Goal: Information Seeking & Learning: Learn about a topic

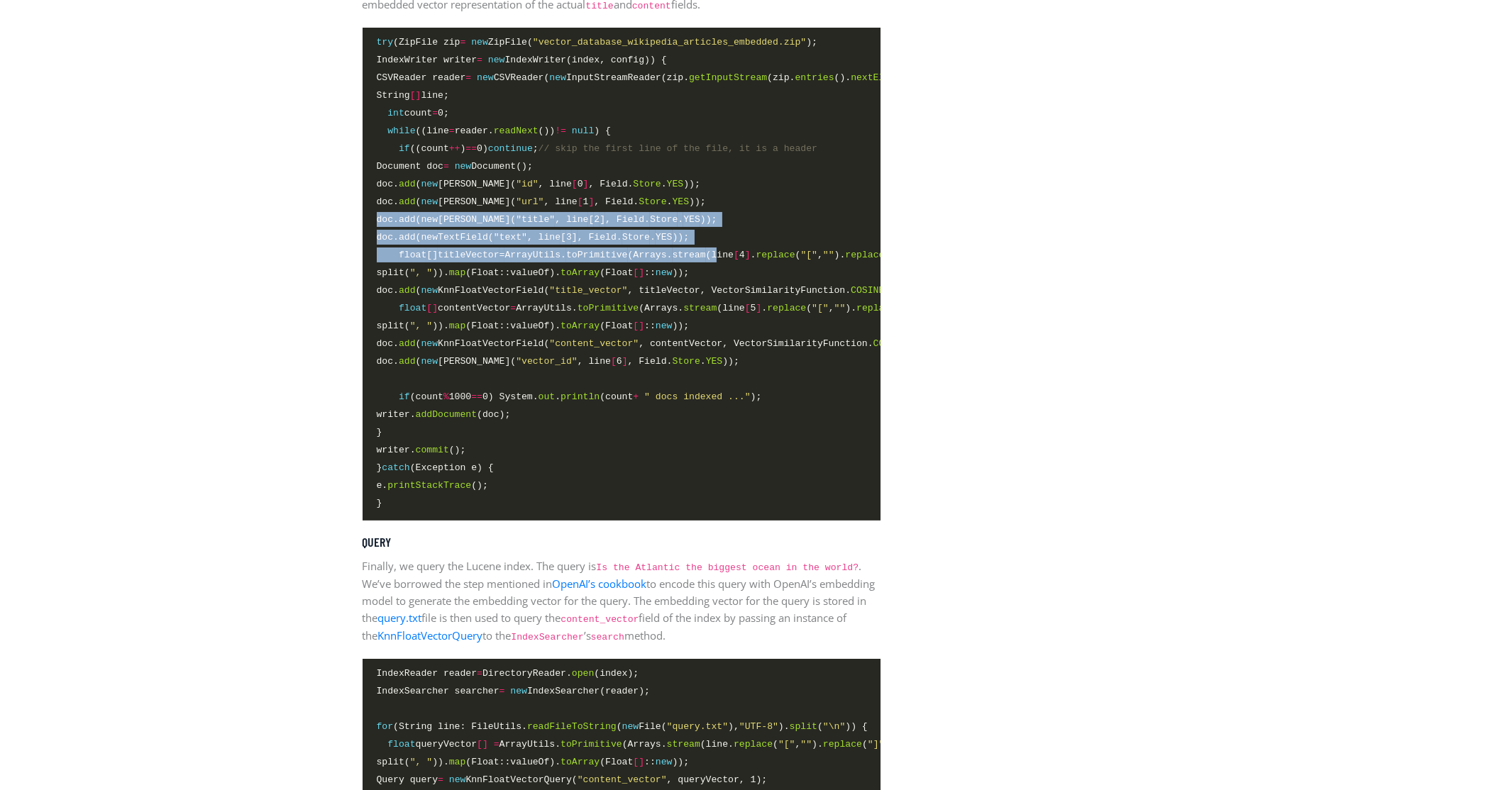
scroll to position [0, 18]
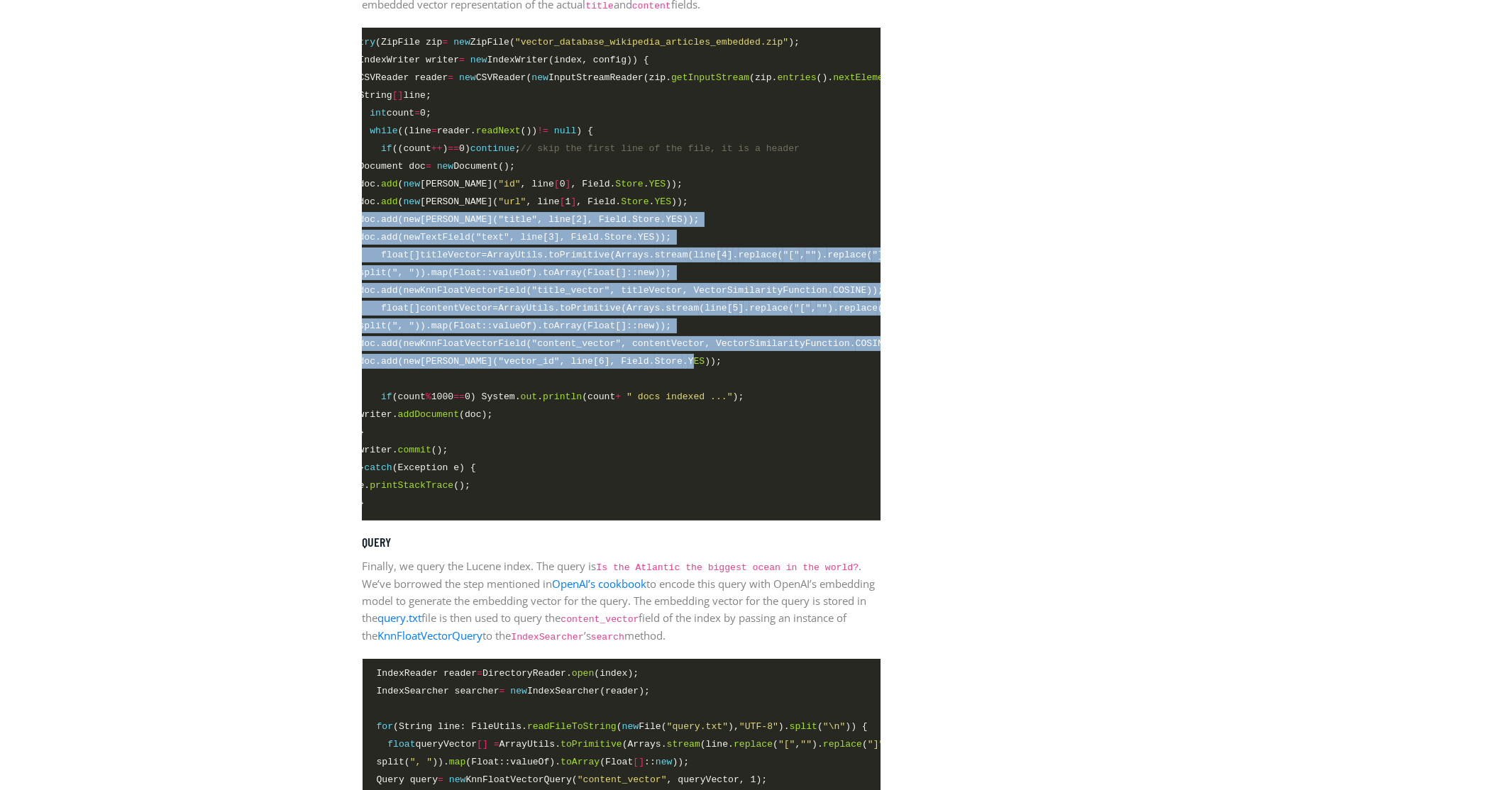
click at [709, 377] on code "try (ZipFile zip = new ZipFile( "vector_database_wikipedia_articles_embedded.zi…" at bounding box center [603, 274] width 489 height 477
click at [709, 369] on span "doc. add ( new [PERSON_NAME]( "vector_id" , line [ 6 ] , Field. Store . YES ));" at bounding box center [540, 361] width 363 height 15
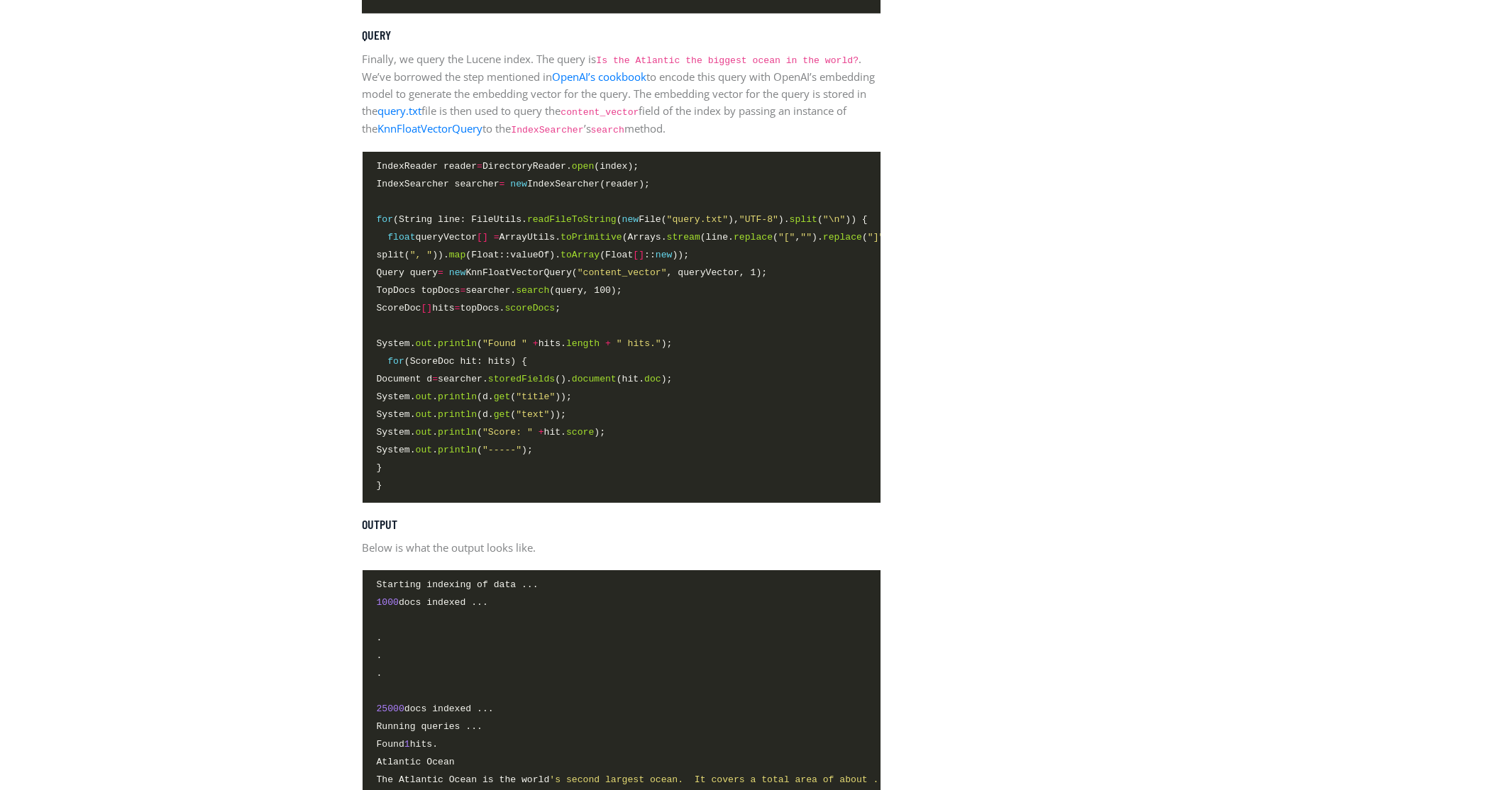
scroll to position [3702, 0]
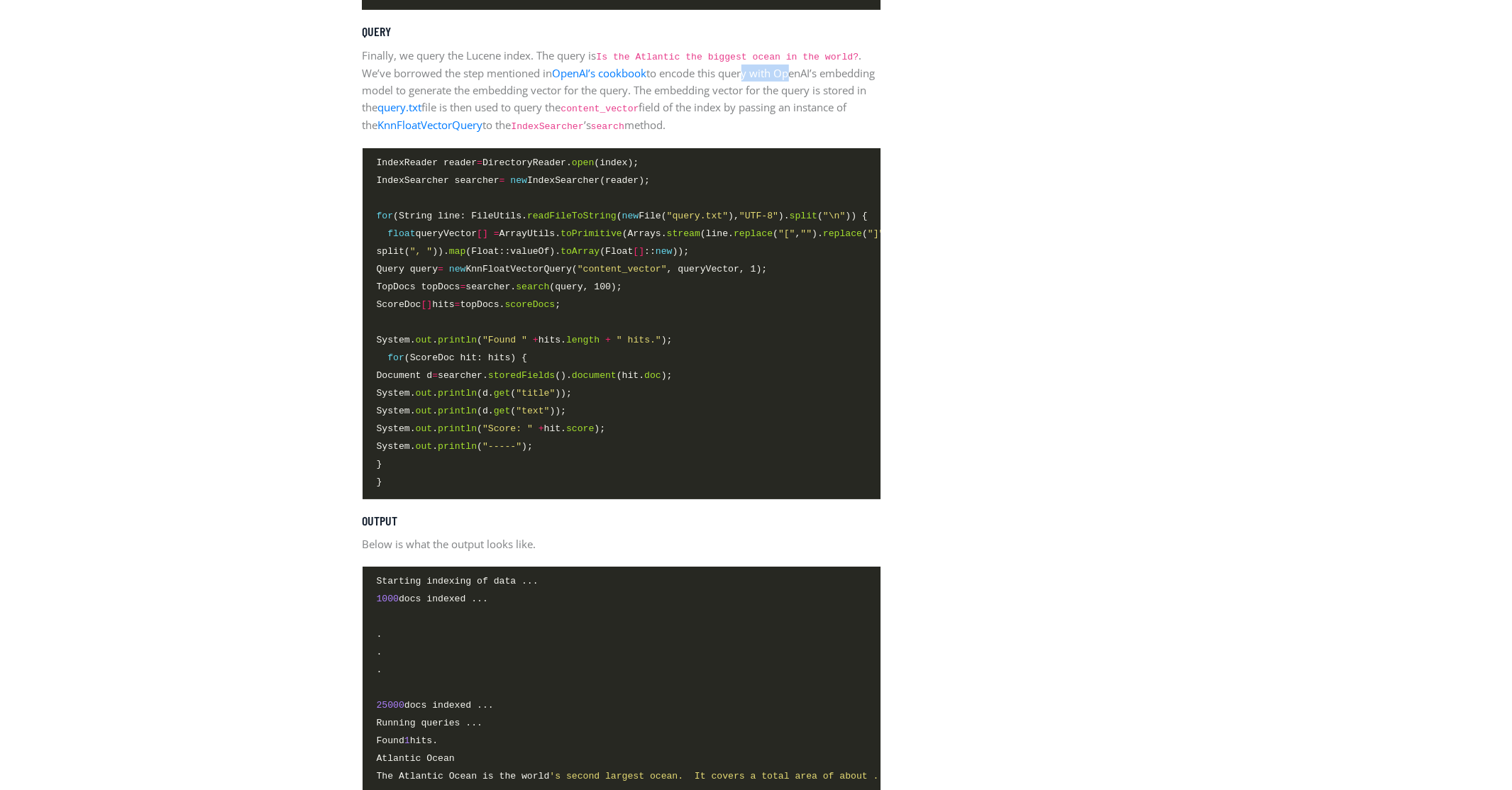
drag, startPoint x: 748, startPoint y: 96, endPoint x: 793, endPoint y: 97, distance: 45.0
click at [793, 97] on p "Finally, we query the Lucene index. The query is Is the Atlantic the biggest oc…" at bounding box center [622, 90] width 518 height 87
drag, startPoint x: 444, startPoint y: 108, endPoint x: 686, endPoint y: 108, distance: 242.0
click at [686, 108] on p "Finally, we query the Lucene index. The query is Is the Atlantic the biggest oc…" at bounding box center [622, 90] width 518 height 87
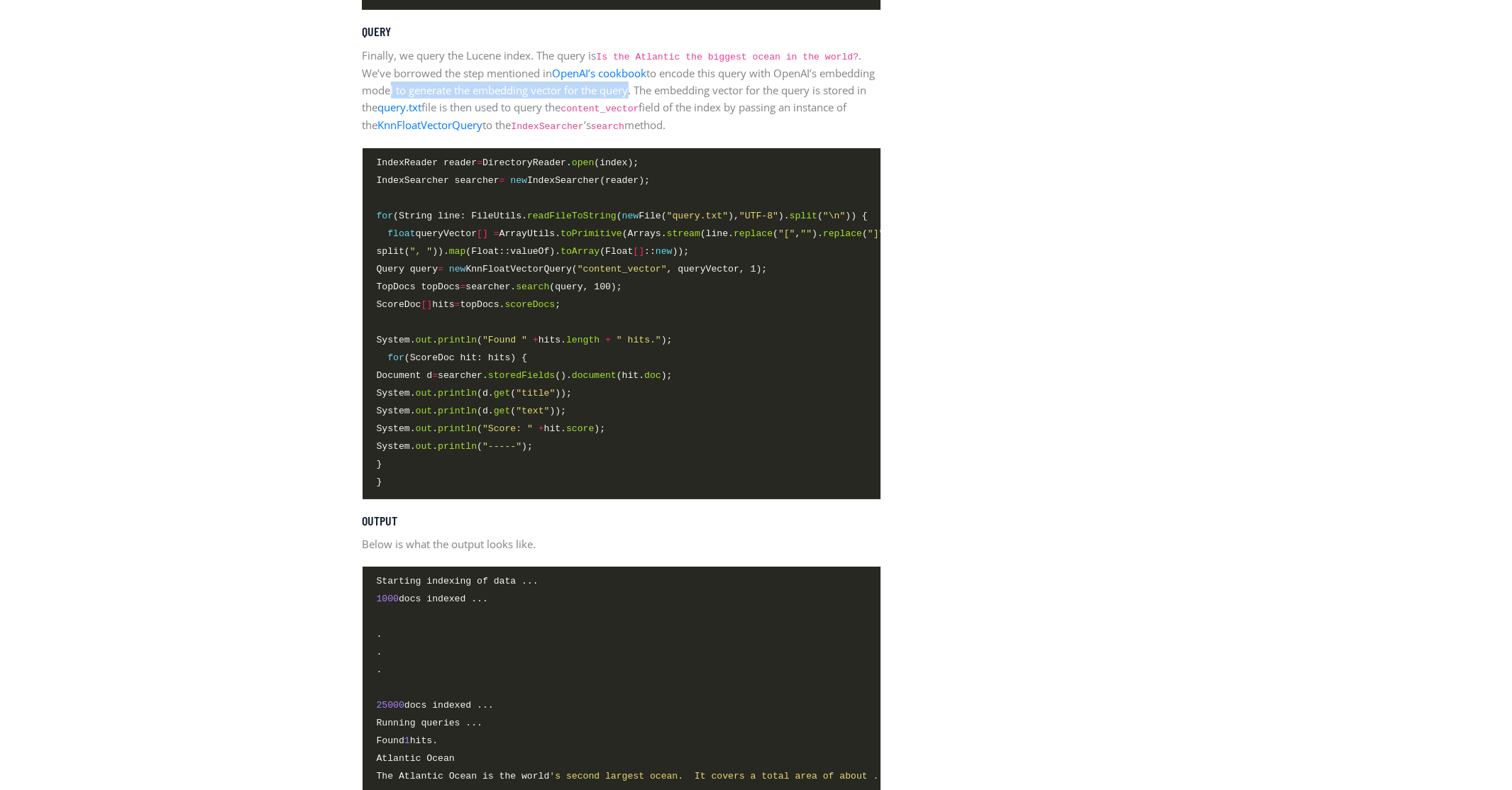
click at [686, 108] on p "Finally, we query the Lucene index. The query is Is the Atlantic the biggest oc…" at bounding box center [622, 90] width 518 height 87
